Goal: Information Seeking & Learning: Learn about a topic

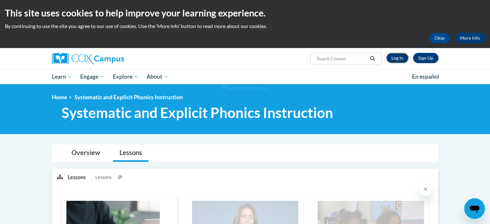
click at [394, 60] on link "Log In" at bounding box center [397, 58] width 22 height 10
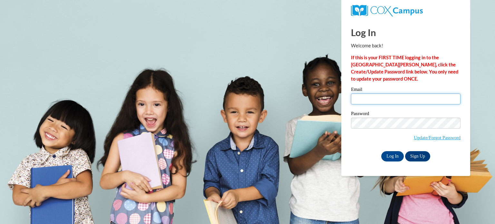
click at [400, 94] on input "Email" at bounding box center [405, 98] width 109 height 11
type input "solangev2006@gmail.com"
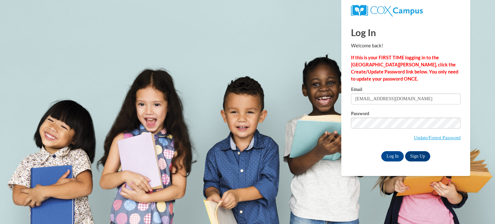
click at [384, 151] on div "Log In Sign Up" at bounding box center [405, 156] width 109 height 10
click at [386, 153] on input "Log In" at bounding box center [392, 156] width 23 height 10
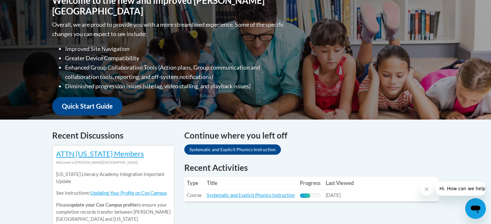
scroll to position [218, 0]
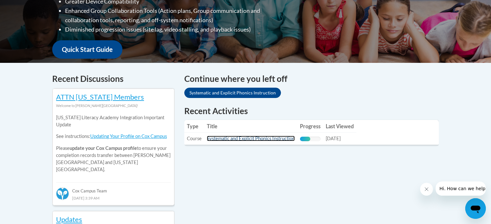
click at [291, 136] on link "Systematic and Explicit Phonics Instruction" at bounding box center [251, 138] width 88 height 5
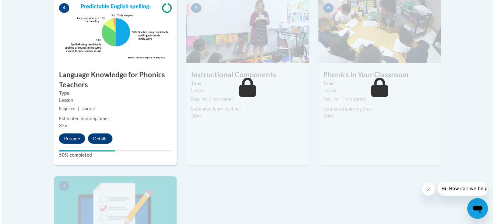
scroll to position [391, 0]
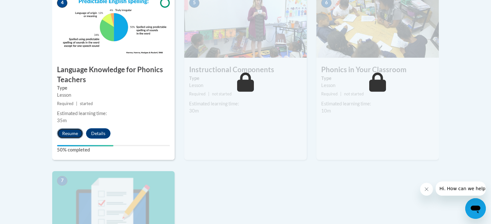
click at [74, 134] on button "Resume" at bounding box center [70, 133] width 26 height 10
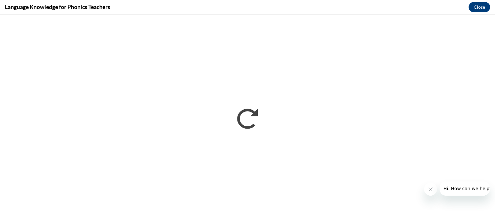
scroll to position [0, 0]
drag, startPoint x: 370, startPoint y: 0, endPoint x: 223, endPoint y: 6, distance: 146.6
click at [223, 6] on div "Language Knowledge for Phonics Teachers Close" at bounding box center [247, 7] width 495 height 14
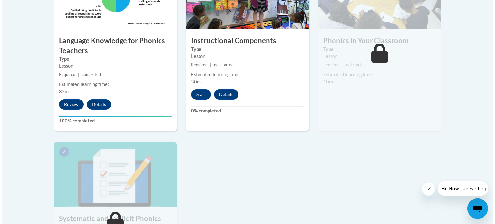
scroll to position [420, 0]
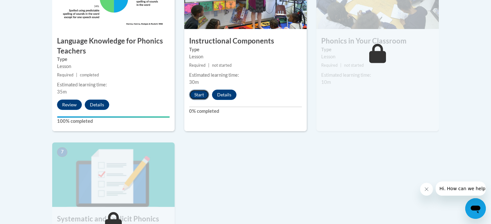
click at [198, 95] on button "Start" at bounding box center [199, 95] width 20 height 10
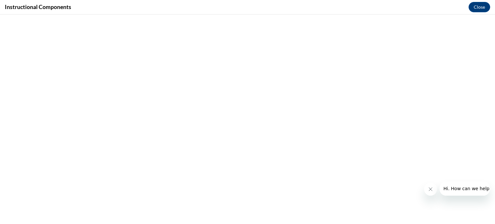
click at [429, 191] on icon "Close message from company" at bounding box center [429, 188] width 5 height 5
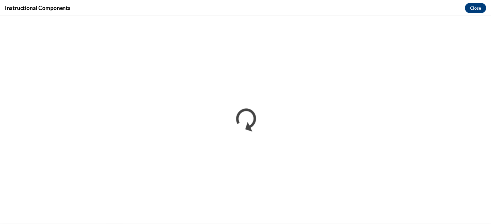
scroll to position [0, 0]
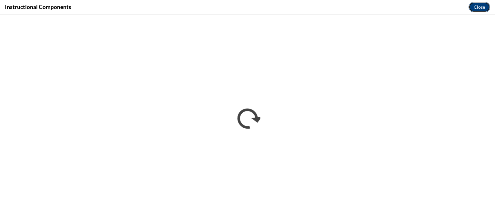
click at [482, 2] on button "Close" at bounding box center [479, 7] width 22 height 10
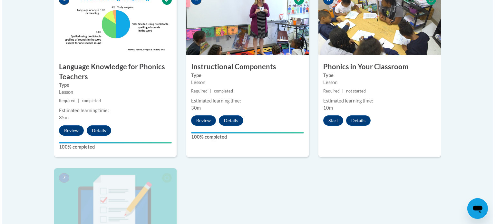
scroll to position [380, 0]
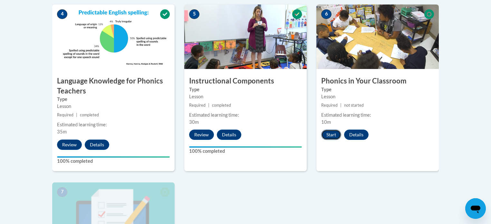
click at [332, 134] on button "Start" at bounding box center [331, 134] width 20 height 10
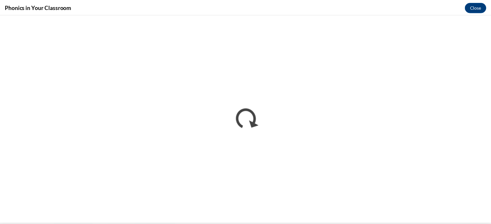
scroll to position [0, 0]
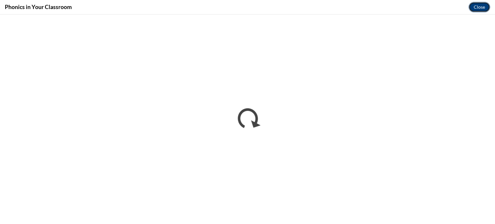
click at [478, 9] on button "Close" at bounding box center [479, 7] width 22 height 10
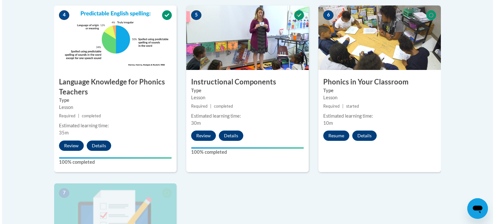
scroll to position [375, 0]
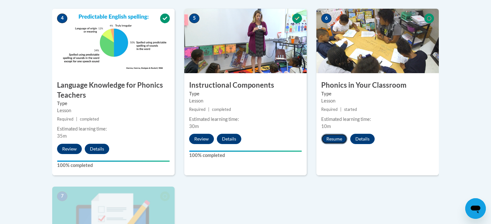
click at [337, 140] on button "Resume" at bounding box center [334, 139] width 26 height 10
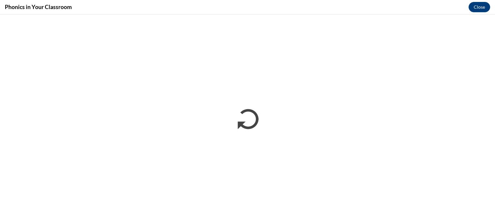
scroll to position [0, 0]
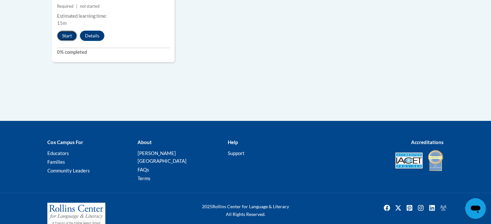
click at [68, 40] on button "Start" at bounding box center [67, 36] width 20 height 10
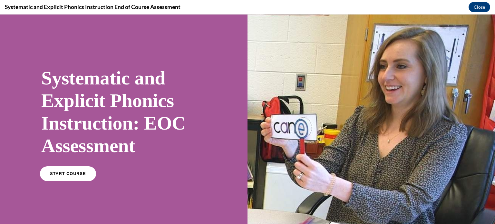
click at [78, 175] on span "START COURSE" at bounding box center [68, 173] width 36 height 5
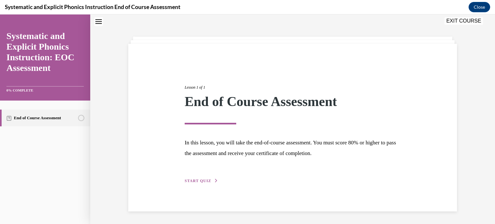
scroll to position [20, 0]
click at [206, 182] on span "START QUIZ" at bounding box center [198, 180] width 26 height 5
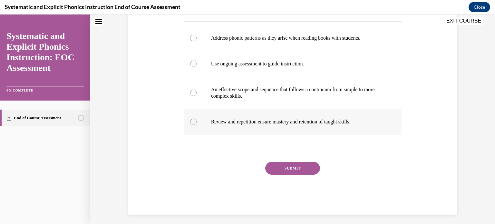
scroll to position [92, 0]
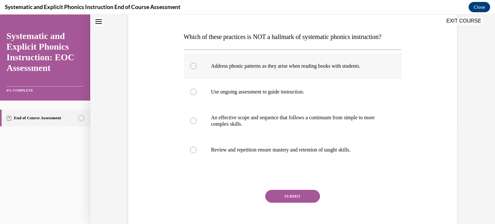
drag, startPoint x: 261, startPoint y: 74, endPoint x: 231, endPoint y: 65, distance: 31.4
click at [231, 65] on p "Address phonic patterns as they arise when reading books with students." at bounding box center [298, 66] width 175 height 6
click at [223, 68] on p "Address phonic patterns as they arise when reading books with students." at bounding box center [298, 66] width 175 height 6
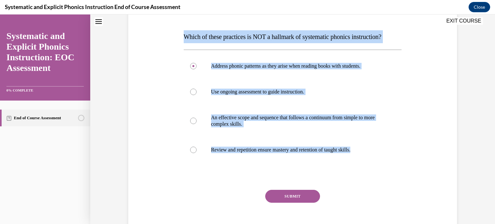
drag, startPoint x: 184, startPoint y: 34, endPoint x: 363, endPoint y: 164, distance: 222.0
click at [363, 164] on div "Question 01/10 Which of these practices is NOT a hallmark of systematic phonics…" at bounding box center [293, 119] width 218 height 245
copy div "Which of these practices is NOT a hallmark of systematic phonics instruction? A…"
click at [294, 194] on button "SUBMIT" at bounding box center [292, 196] width 55 height 13
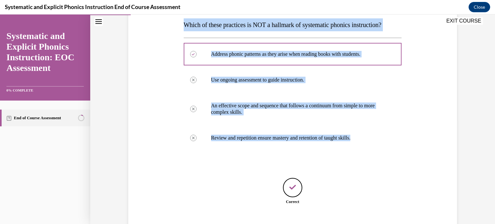
scroll to position [144, 0]
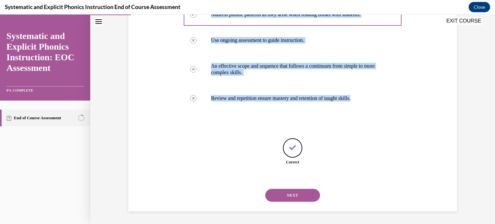
click at [292, 193] on button "NEXT" at bounding box center [292, 195] width 55 height 13
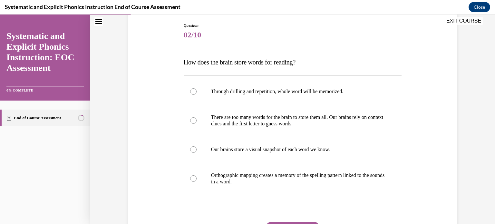
scroll to position [70, 0]
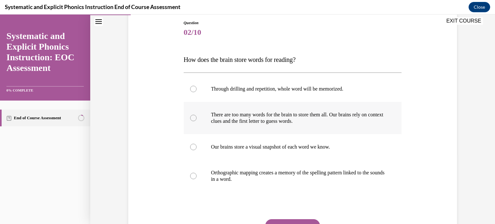
click at [246, 120] on p "There are too many words for the brain to store them all. Our brains rely on co…" at bounding box center [298, 117] width 175 height 13
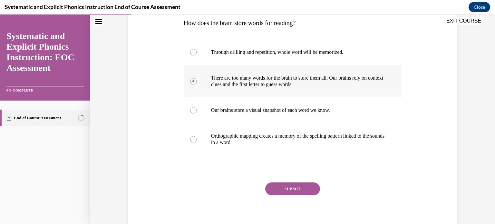
scroll to position [107, 0]
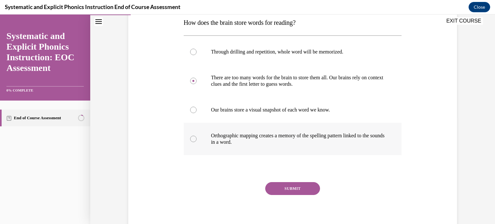
click at [247, 132] on p "Orthographic mapping creates a memory of the spelling pattern linked to the sou…" at bounding box center [298, 138] width 175 height 13
click at [285, 188] on button "SUBMIT" at bounding box center [292, 188] width 55 height 13
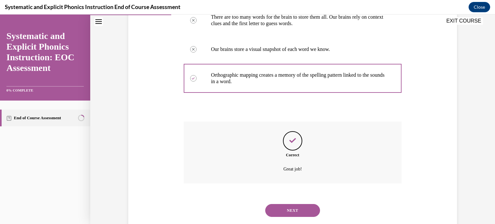
scroll to position [182, 0]
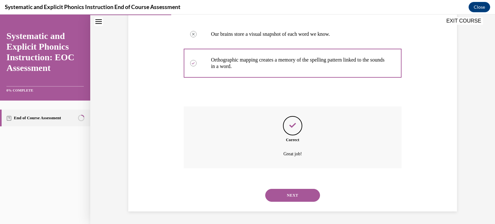
click at [291, 201] on button "NEXT" at bounding box center [292, 195] width 55 height 13
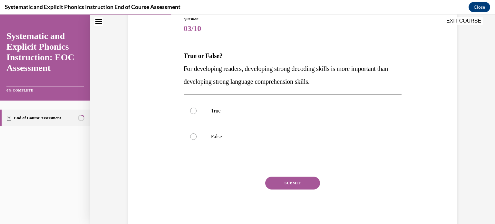
scroll to position [74, 0]
click at [282, 108] on p "True" at bounding box center [298, 110] width 175 height 6
click at [289, 182] on button "SUBMIT" at bounding box center [292, 182] width 55 height 13
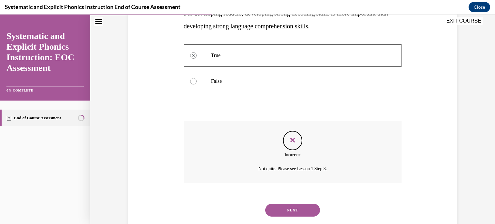
scroll to position [144, 0]
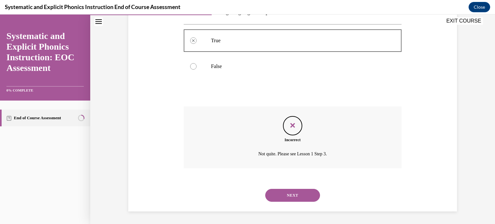
click at [282, 192] on button "NEXT" at bounding box center [292, 195] width 55 height 13
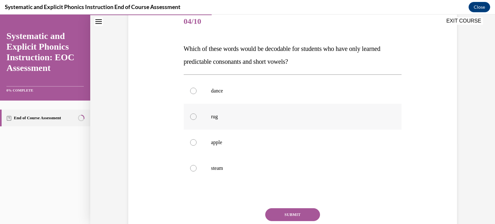
scroll to position [97, 0]
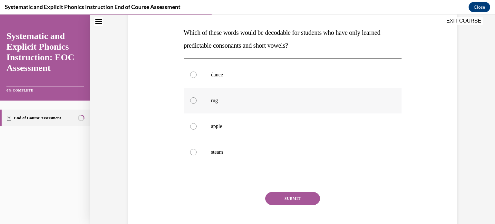
click at [239, 108] on div at bounding box center [293, 101] width 218 height 26
click at [242, 148] on div at bounding box center [293, 152] width 218 height 26
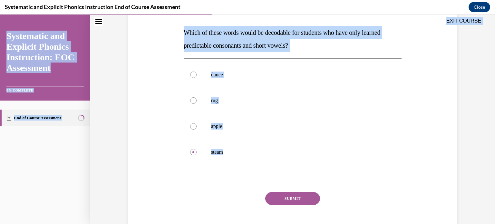
drag, startPoint x: 180, startPoint y: 28, endPoint x: 240, endPoint y: 170, distance: 153.9
click at [240, 170] on div "EXIT COURSE Systematic and Explicit Phonics Instruction: EOC Assessment 0% COMP…" at bounding box center [247, 118] width 495 height 209
click at [203, 89] on div at bounding box center [293, 101] width 218 height 26
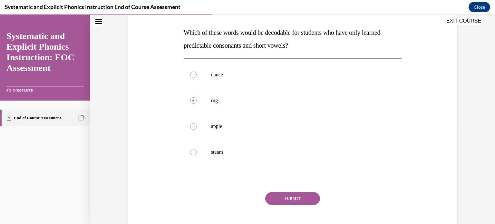
click at [276, 195] on button "SUBMIT" at bounding box center [292, 198] width 55 height 13
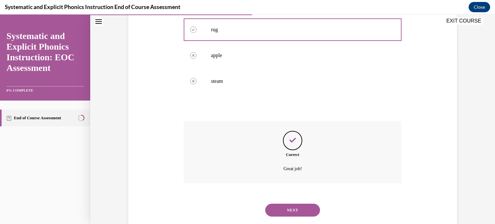
scroll to position [182, 0]
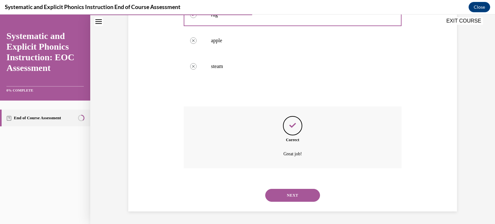
click at [295, 192] on button "NEXT" at bounding box center [292, 195] width 55 height 13
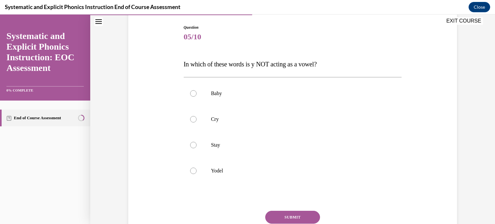
scroll to position [65, 0]
click at [254, 146] on p "Stay" at bounding box center [298, 144] width 175 height 6
click at [225, 166] on div at bounding box center [293, 170] width 218 height 26
click at [278, 217] on button "SUBMIT" at bounding box center [292, 216] width 55 height 13
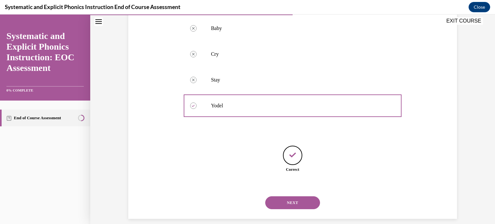
scroll to position [137, 0]
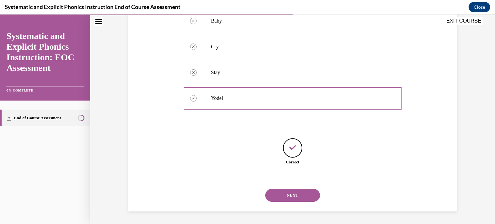
click at [283, 198] on button "NEXT" at bounding box center [292, 195] width 55 height 13
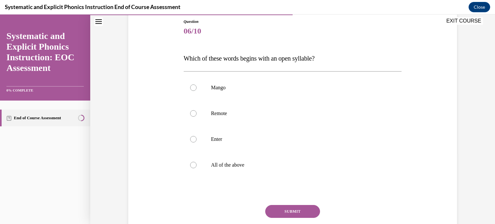
scroll to position [71, 0]
click at [208, 120] on div at bounding box center [293, 114] width 218 height 26
click at [277, 214] on button "SUBMIT" at bounding box center [292, 211] width 55 height 13
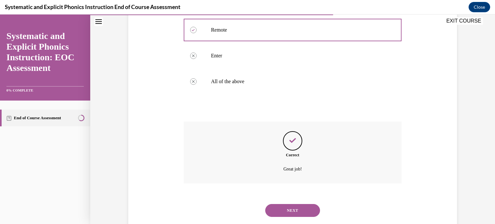
scroll to position [169, 0]
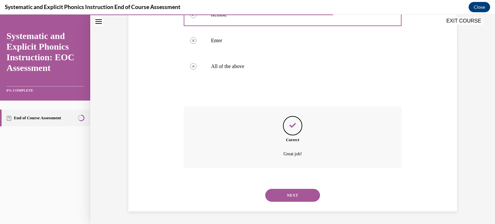
click at [293, 187] on div "NEXT" at bounding box center [293, 195] width 218 height 26
click at [295, 189] on button "NEXT" at bounding box center [292, 195] width 55 height 13
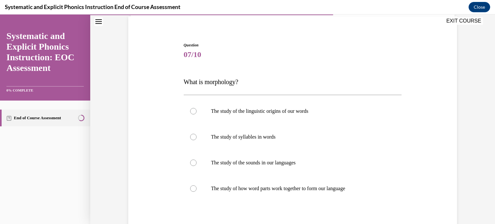
scroll to position [48, 0]
click at [267, 181] on div at bounding box center [293, 188] width 218 height 26
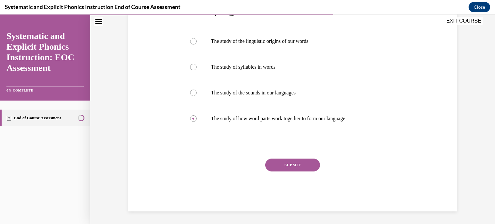
click at [282, 167] on button "SUBMIT" at bounding box center [292, 164] width 55 height 13
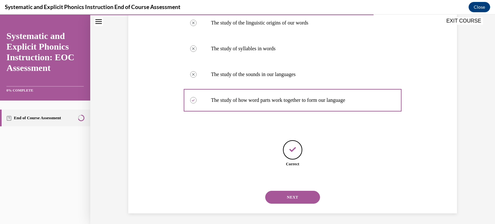
scroll to position [137, 0]
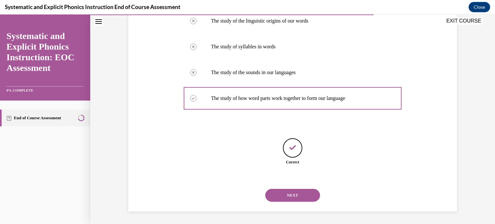
drag, startPoint x: 282, startPoint y: 167, endPoint x: 292, endPoint y: 210, distance: 44.0
click at [292, 210] on div "SUBMIT NEXT" at bounding box center [293, 194] width 218 height 33
click at [286, 194] on button "NEXT" at bounding box center [292, 195] width 55 height 13
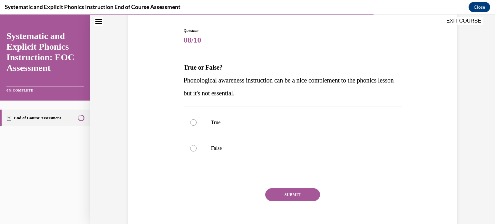
scroll to position [63, 0]
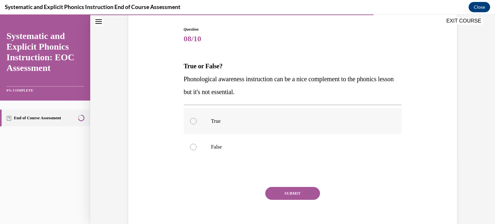
click at [318, 121] on p "True" at bounding box center [298, 121] width 175 height 6
click at [285, 153] on div at bounding box center [293, 147] width 218 height 26
drag, startPoint x: 277, startPoint y: 187, endPoint x: 285, endPoint y: 199, distance: 14.6
click at [285, 199] on button "SUBMIT" at bounding box center [292, 193] width 55 height 13
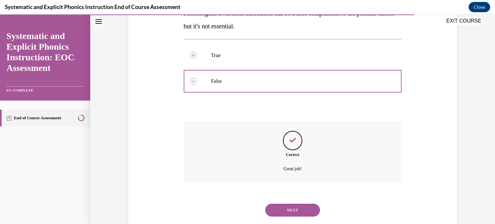
scroll to position [144, 0]
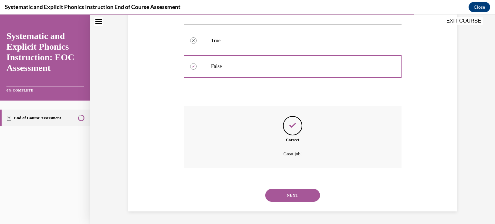
click at [279, 199] on button "NEXT" at bounding box center [292, 195] width 55 height 13
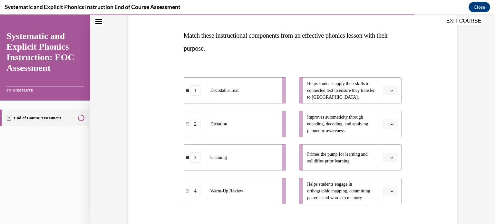
scroll to position [94, 0]
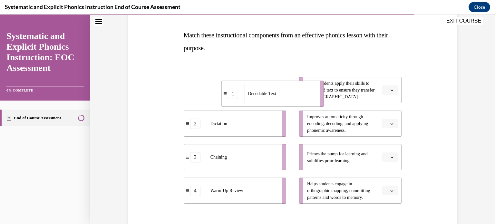
drag, startPoint x: 233, startPoint y: 94, endPoint x: 271, endPoint y: 98, distance: 37.9
click at [271, 98] on div "Decodable Text" at bounding box center [279, 93] width 71 height 19
drag, startPoint x: 231, startPoint y: 165, endPoint x: 284, endPoint y: 204, distance: 66.0
drag, startPoint x: 284, startPoint y: 204, endPoint x: 246, endPoint y: 152, distance: 64.7
click at [246, 152] on div "Chaining" at bounding box center [242, 156] width 71 height 19
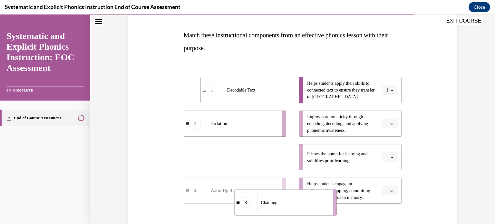
drag, startPoint x: 246, startPoint y: 152, endPoint x: 296, endPoint y: 198, distance: 68.4
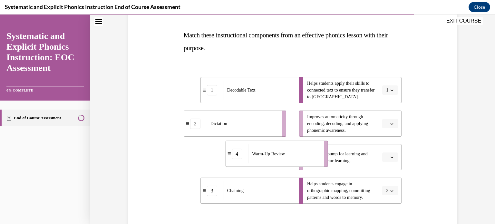
drag, startPoint x: 244, startPoint y: 158, endPoint x: 286, endPoint y: 156, distance: 42.6
click at [286, 156] on div "Warm-Up Review" at bounding box center [283, 153] width 71 height 19
drag, startPoint x: 248, startPoint y: 122, endPoint x: 295, endPoint y: 121, distance: 47.4
click at [278, 121] on div "Dictation" at bounding box center [242, 123] width 71 height 19
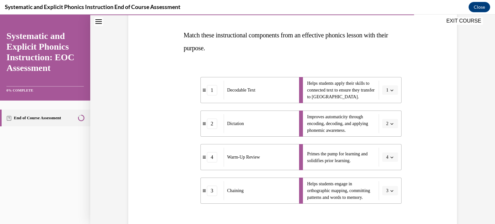
scroll to position [166, 0]
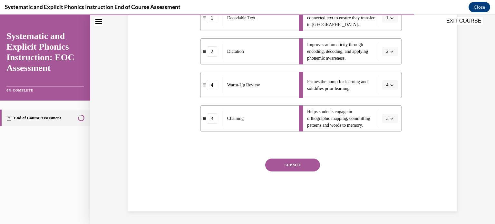
click at [285, 179] on div "SUBMIT" at bounding box center [293, 174] width 218 height 32
click at [282, 167] on button "SUBMIT" at bounding box center [292, 164] width 55 height 13
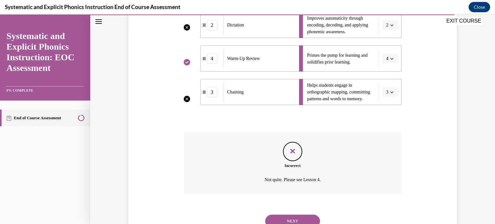
scroll to position [213, 0]
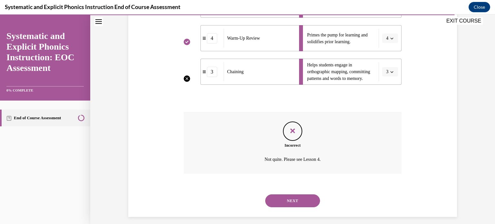
click at [290, 203] on button "NEXT" at bounding box center [292, 200] width 55 height 13
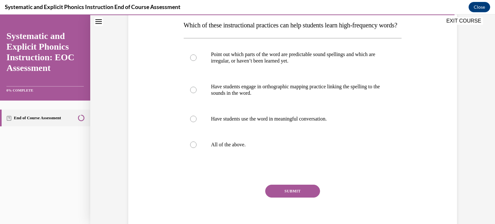
scroll to position [105, 0]
click at [223, 149] on div at bounding box center [293, 144] width 218 height 26
click at [285, 197] on button "SUBMIT" at bounding box center [292, 190] width 55 height 13
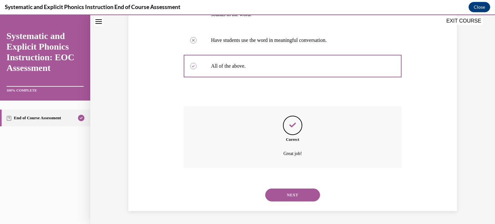
scroll to position [195, 0]
click at [293, 197] on button "NEXT" at bounding box center [292, 194] width 55 height 13
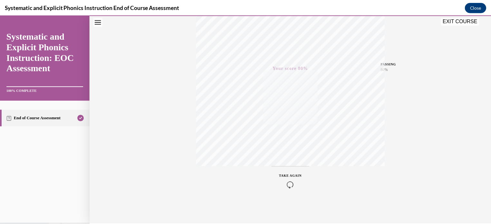
scroll to position [0, 0]
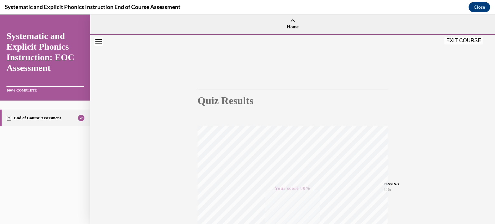
click at [464, 41] on button "EXIT COURSE" at bounding box center [463, 41] width 39 height 8
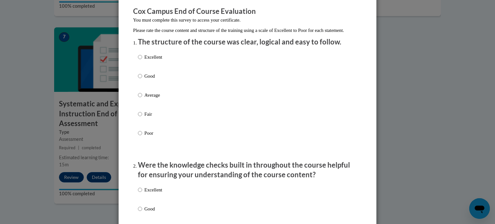
scroll to position [56, 0]
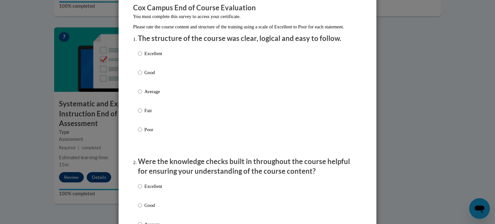
click at [154, 57] on p "Excellent" at bounding box center [153, 53] width 18 height 7
click at [142, 57] on input "Excellent" at bounding box center [140, 53] width 4 height 7
radio input "true"
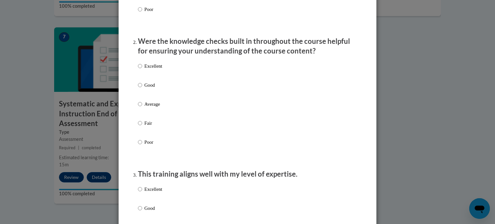
scroll to position [177, 0]
click at [153, 88] on p "Good" at bounding box center [153, 84] width 18 height 7
click at [142, 88] on input "Good" at bounding box center [140, 84] width 4 height 7
radio input "true"
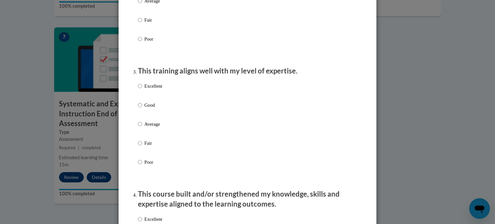
scroll to position [280, 0]
click at [156, 89] on p "Excellent" at bounding box center [153, 85] width 18 height 7
click at [142, 89] on input "Excellent" at bounding box center [140, 85] width 4 height 7
radio input "true"
click at [152, 108] on p "Good" at bounding box center [153, 104] width 18 height 7
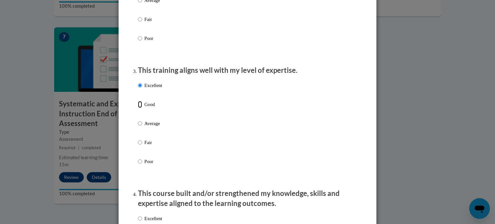
click at [142, 108] on input "Good" at bounding box center [140, 104] width 4 height 7
radio input "true"
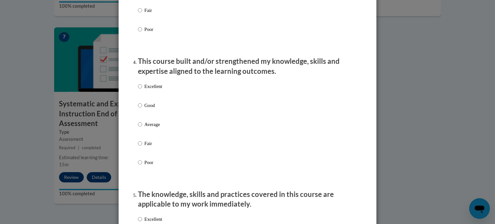
scroll to position [413, 0]
click at [152, 108] on p "Good" at bounding box center [153, 104] width 18 height 7
click at [142, 108] on input "Good" at bounding box center [140, 104] width 4 height 7
radio input "true"
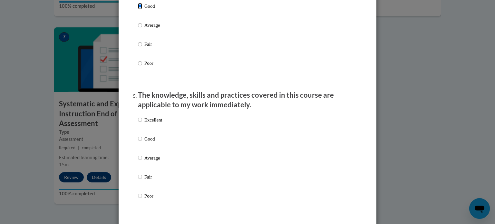
scroll to position [545, 0]
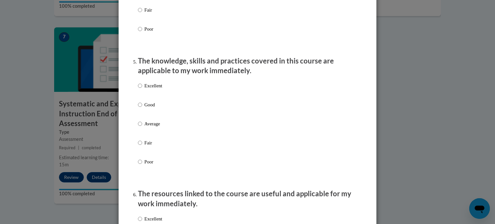
click at [153, 89] on p "Excellent" at bounding box center [153, 85] width 18 height 7
click at [142, 89] on input "Excellent" at bounding box center [140, 85] width 4 height 7
radio input "true"
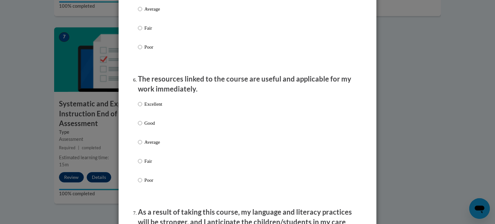
scroll to position [692, 0]
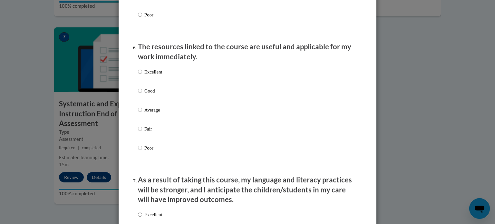
click at [149, 75] on p "Excellent" at bounding box center [153, 71] width 18 height 7
click at [142, 75] on input "Excellent" at bounding box center [140, 71] width 4 height 7
radio input "true"
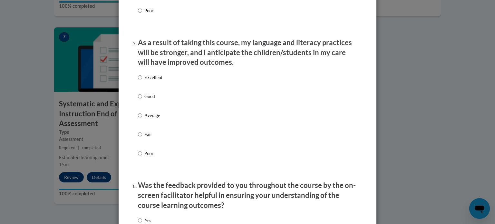
scroll to position [830, 0]
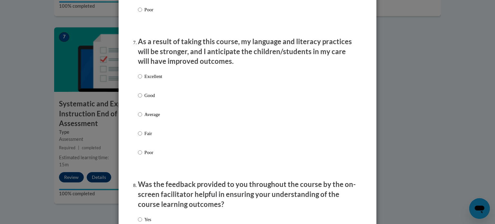
click at [152, 87] on label "Excellent" at bounding box center [150, 81] width 24 height 17
click at [142, 80] on input "Excellent" at bounding box center [140, 76] width 4 height 7
radio input "true"
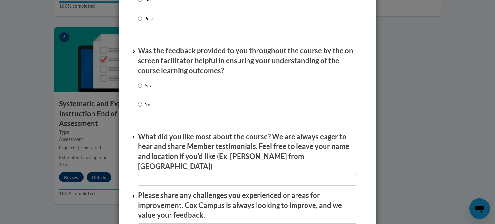
scroll to position [966, 0]
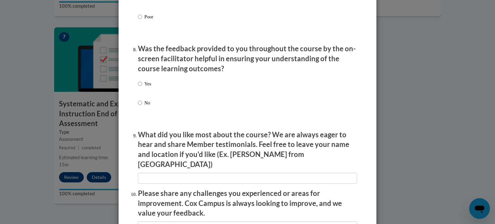
click at [148, 87] on p "Yes" at bounding box center [147, 83] width 7 height 7
click at [142, 87] on input "Yes" at bounding box center [140, 83] width 4 height 7
radio input "true"
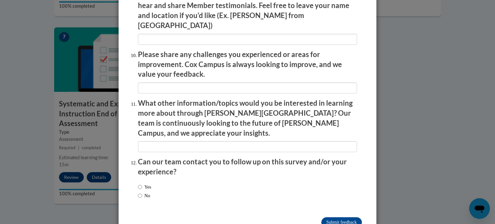
scroll to position [1117, 0]
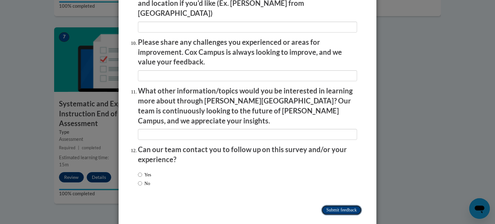
click at [326, 205] on input "Submit feedback" at bounding box center [341, 210] width 41 height 10
